Goal: Transaction & Acquisition: Purchase product/service

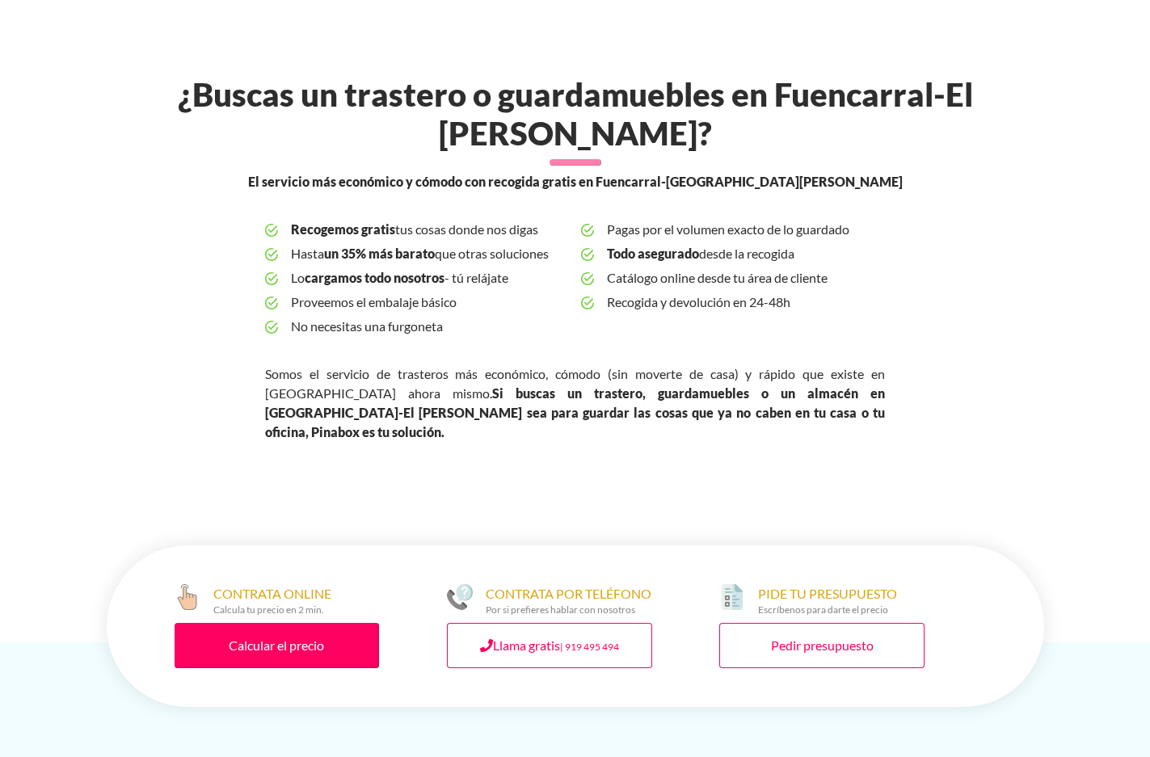
scroll to position [647, 0]
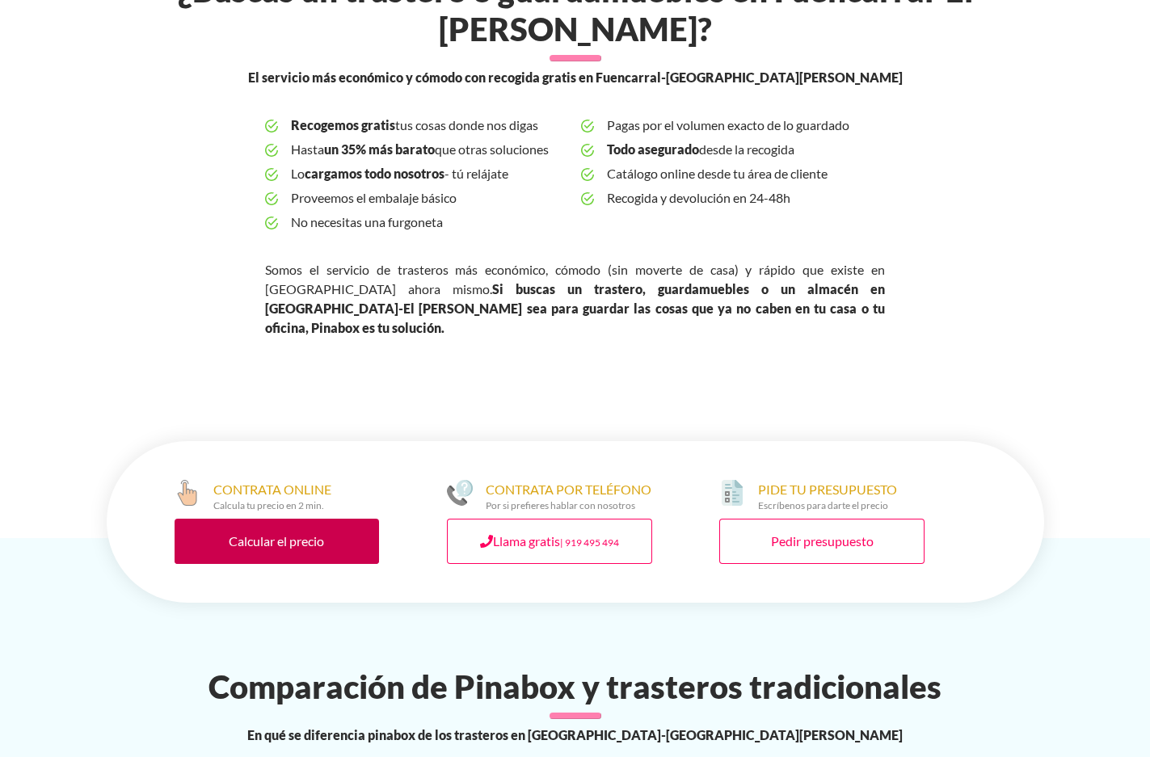
click at [247, 519] on link "Calcular el precio" at bounding box center [277, 541] width 205 height 45
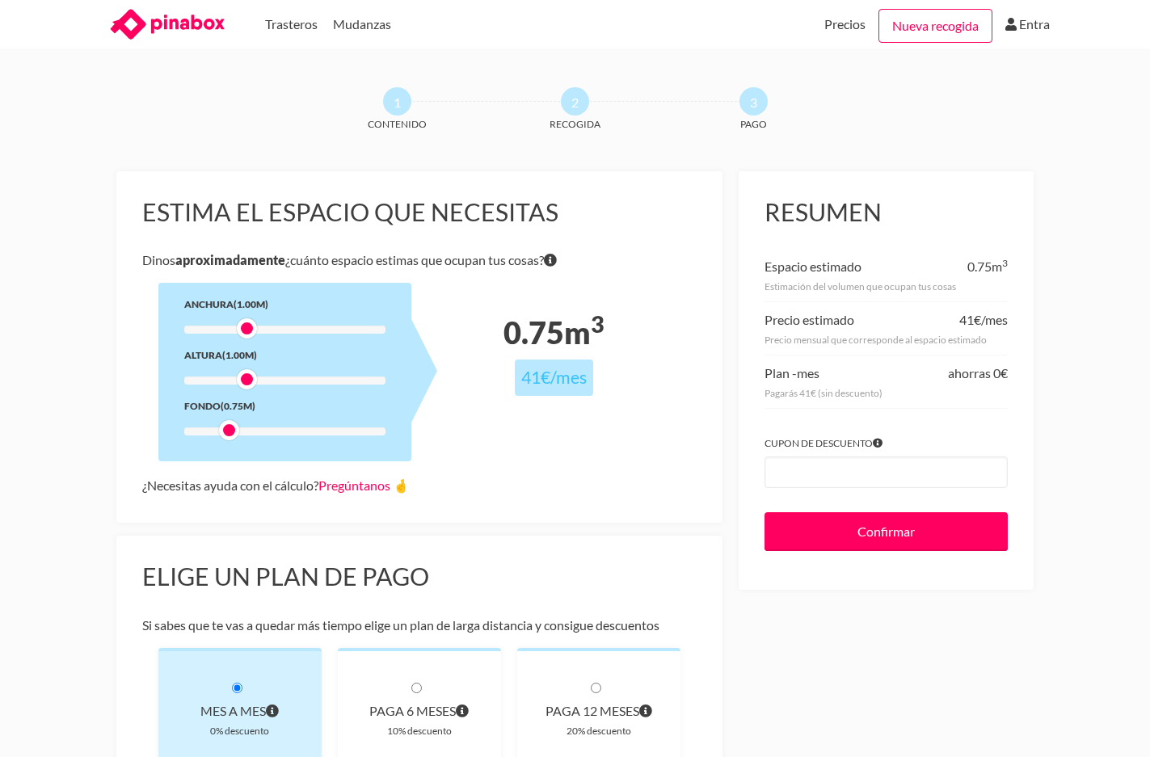
drag, startPoint x: 245, startPoint y: 430, endPoint x: 233, endPoint y: 430, distance: 12.1
click at [233, 430] on div at bounding box center [229, 430] width 20 height 20
drag, startPoint x: 246, startPoint y: 378, endPoint x: 229, endPoint y: 378, distance: 17.0
click at [229, 378] on div at bounding box center [229, 379] width 20 height 20
drag, startPoint x: 246, startPoint y: 330, endPoint x: 226, endPoint y: 330, distance: 20.2
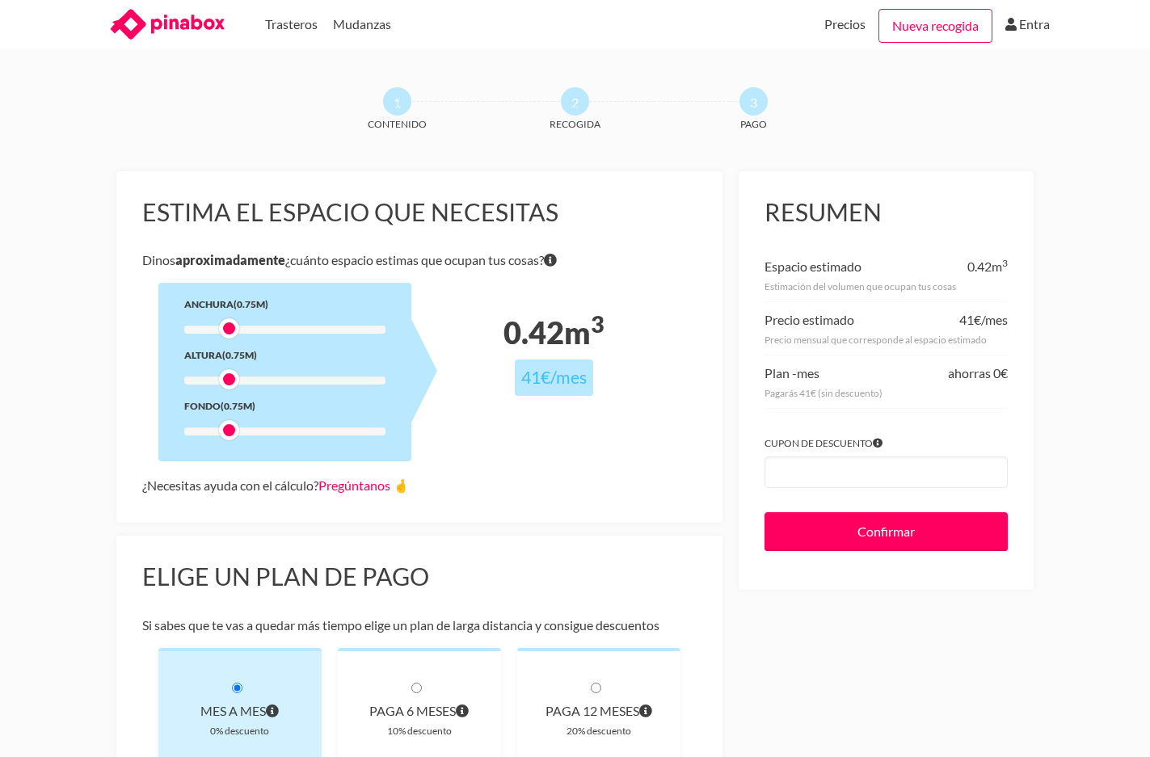
click at [226, 330] on div at bounding box center [229, 328] width 20 height 20
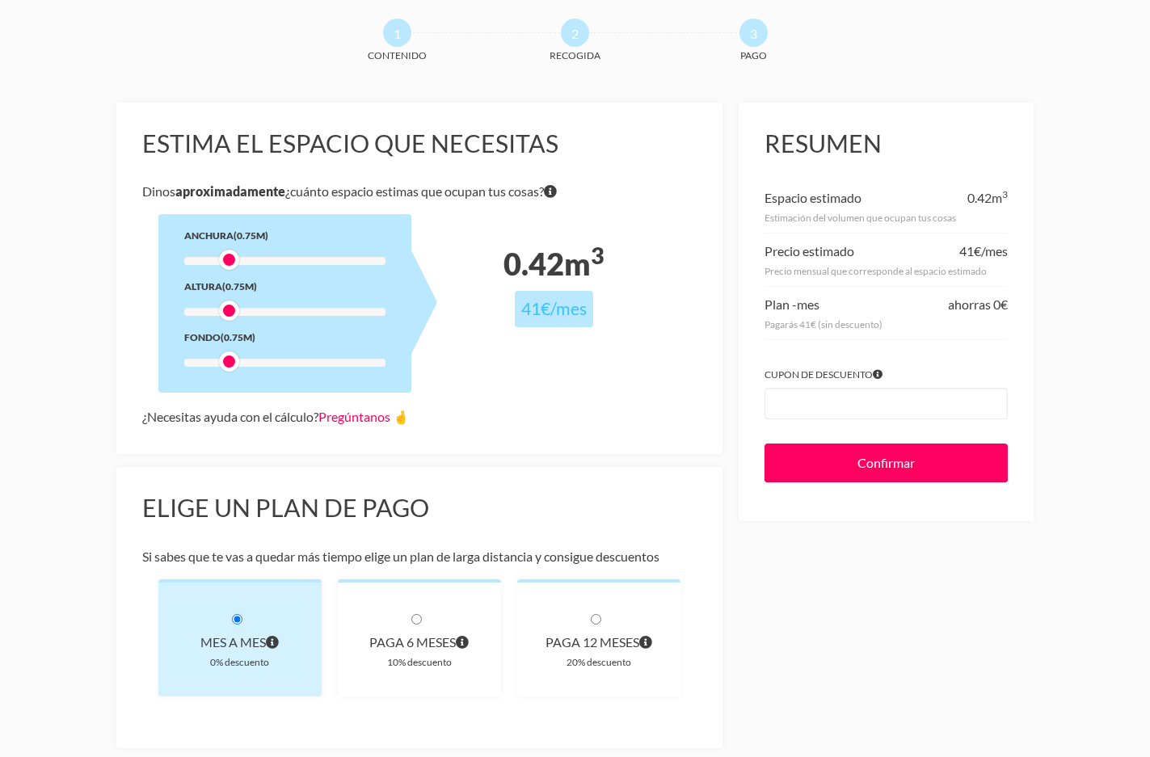
scroll to position [162, 0]
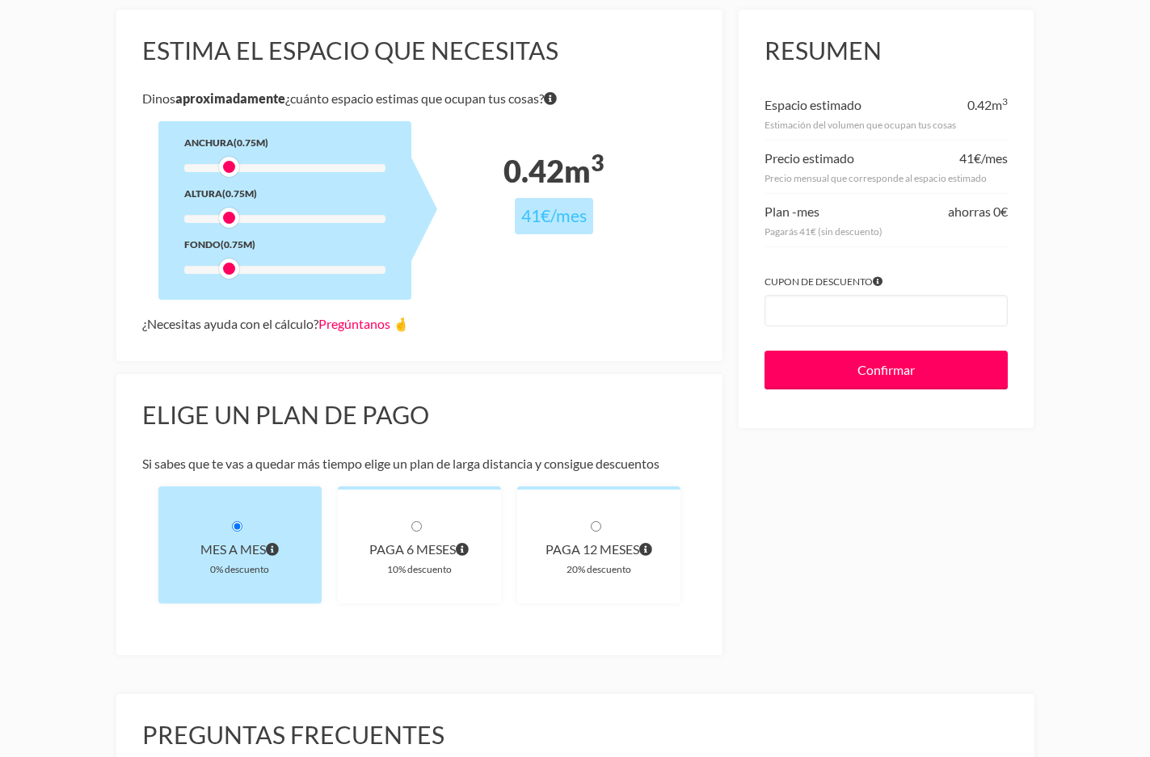
click at [235, 539] on div "Mes a mes" at bounding box center [240, 549] width 112 height 23
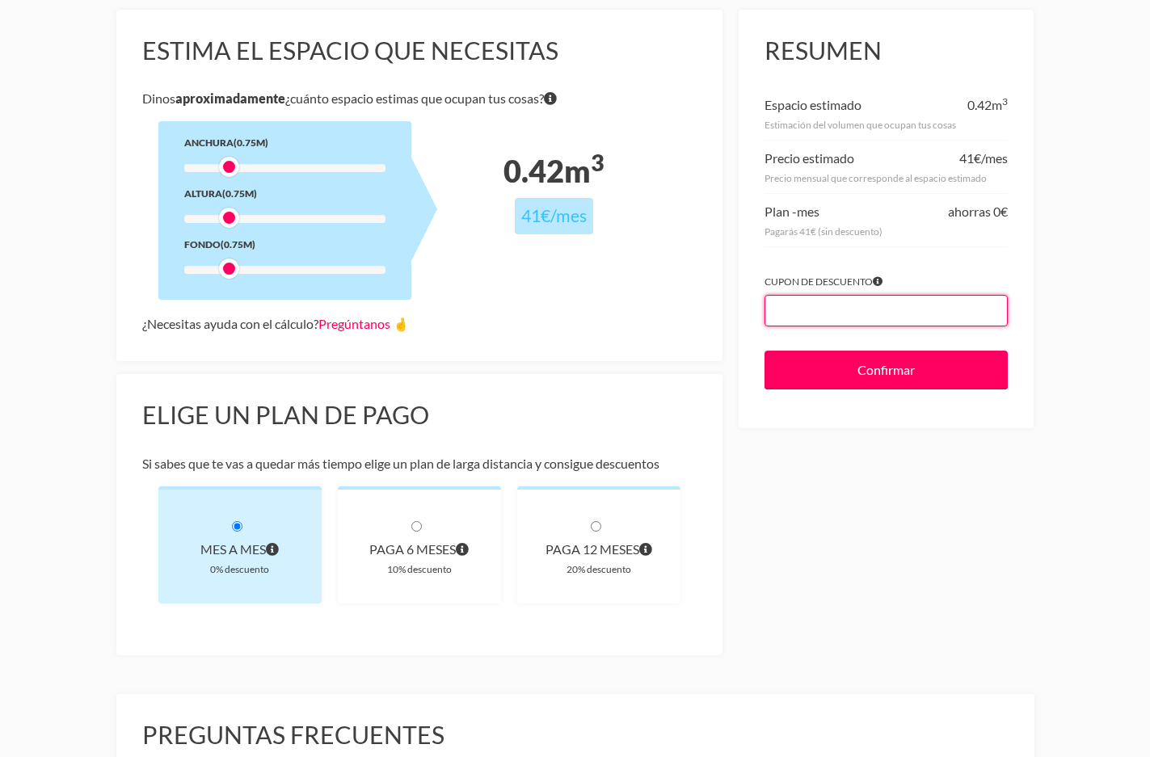
click at [831, 318] on input "Cupon de descuento" at bounding box center [886, 311] width 243 height 32
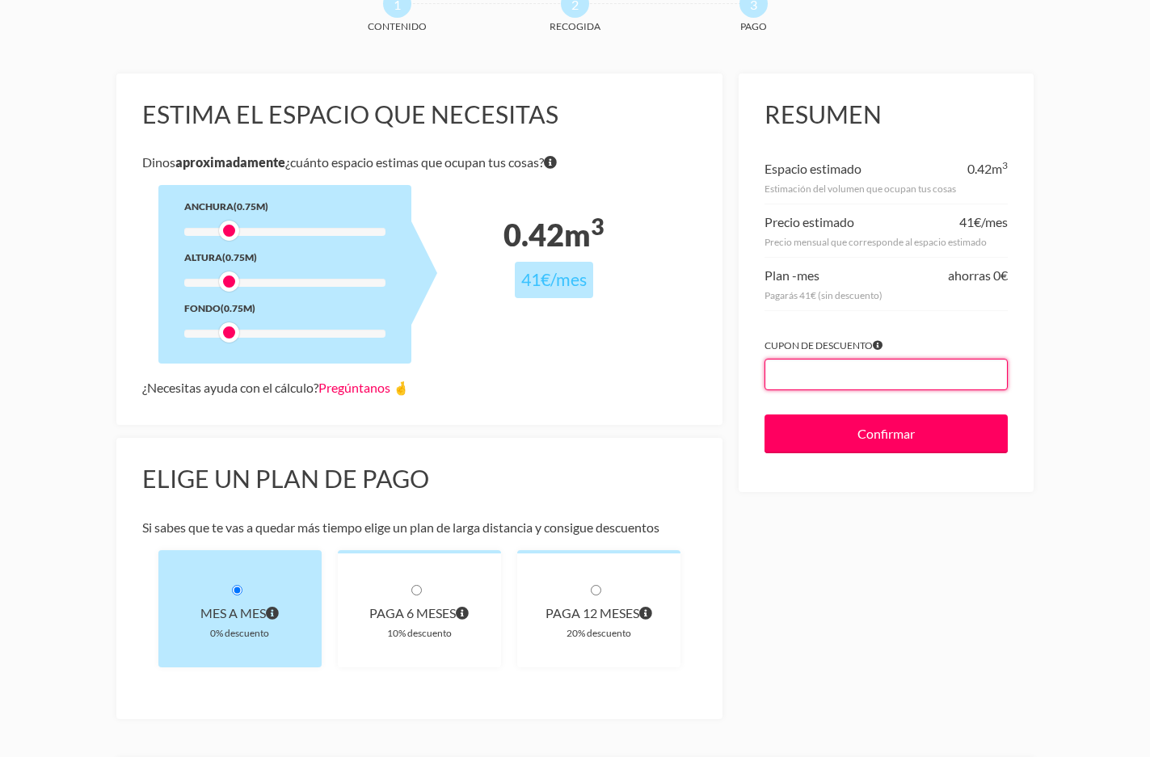
scroll to position [81, 0]
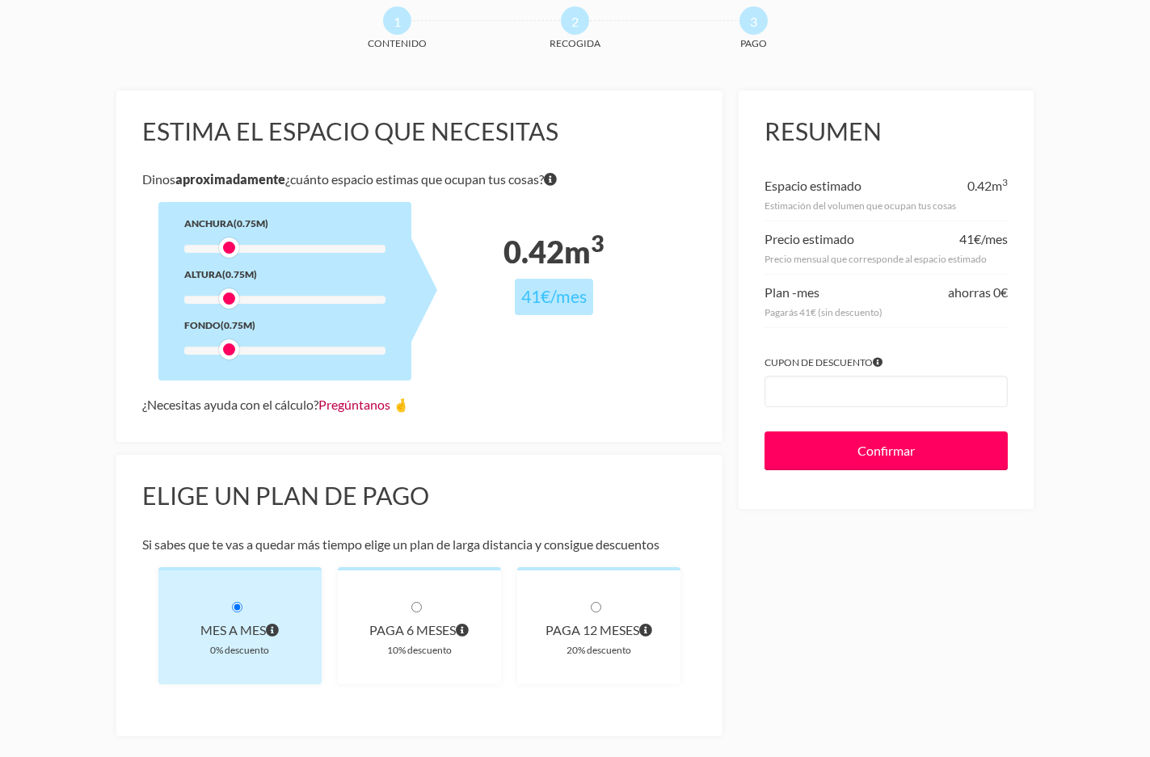
click at [376, 404] on link "Pregúntanos 🤞" at bounding box center [363, 404] width 91 height 15
